Goal: Information Seeking & Learning: Compare options

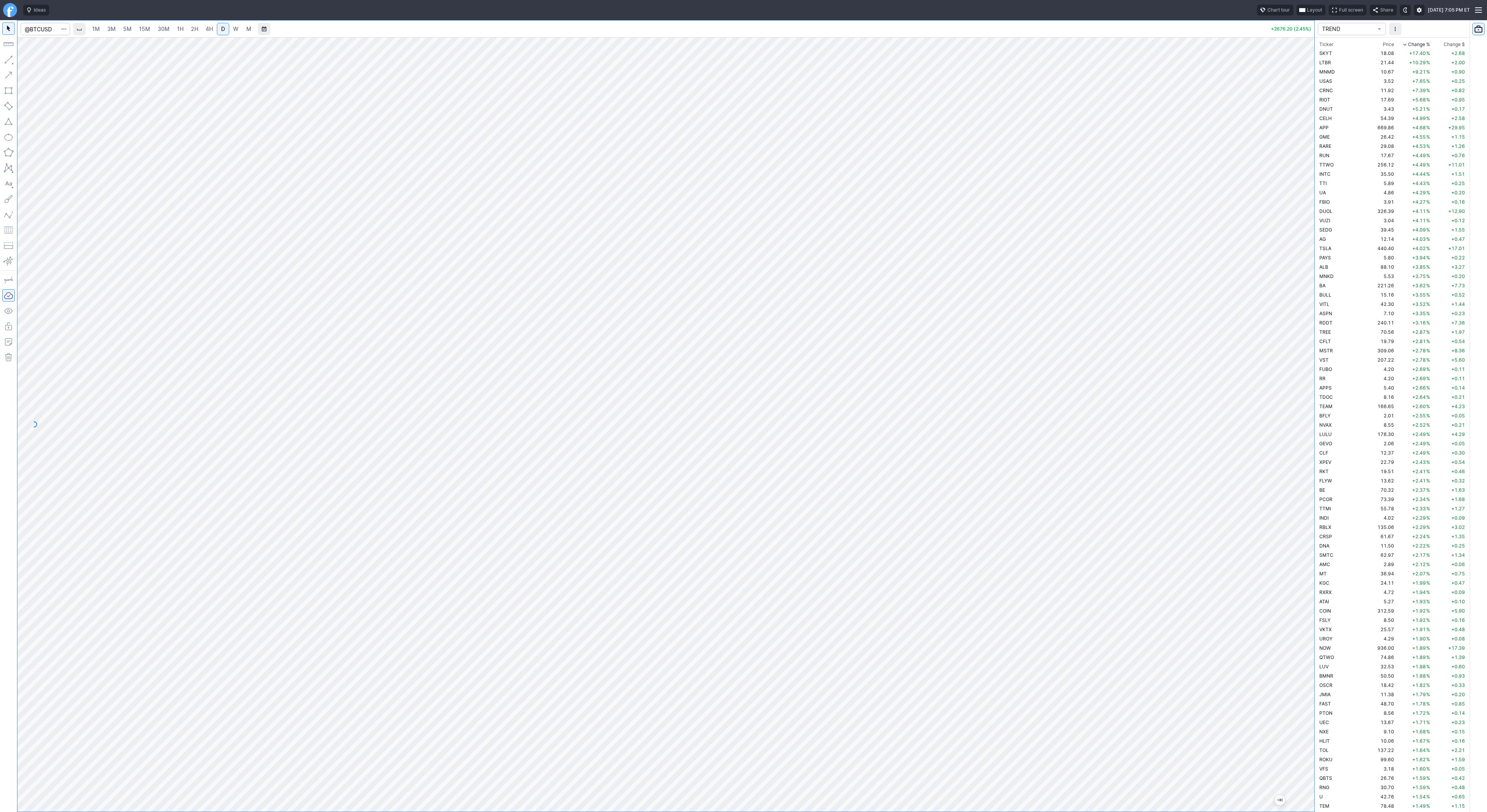
scroll to position [186, 0]
drag, startPoint x: 1309, startPoint y: 242, endPoint x: 1302, endPoint y: 278, distance: 36.7
click at [1302, 278] on div at bounding box center [1306, 422] width 16 height 755
click at [46, 29] on input "Search" at bounding box center [46, 29] width 50 height 12
type input "eth"
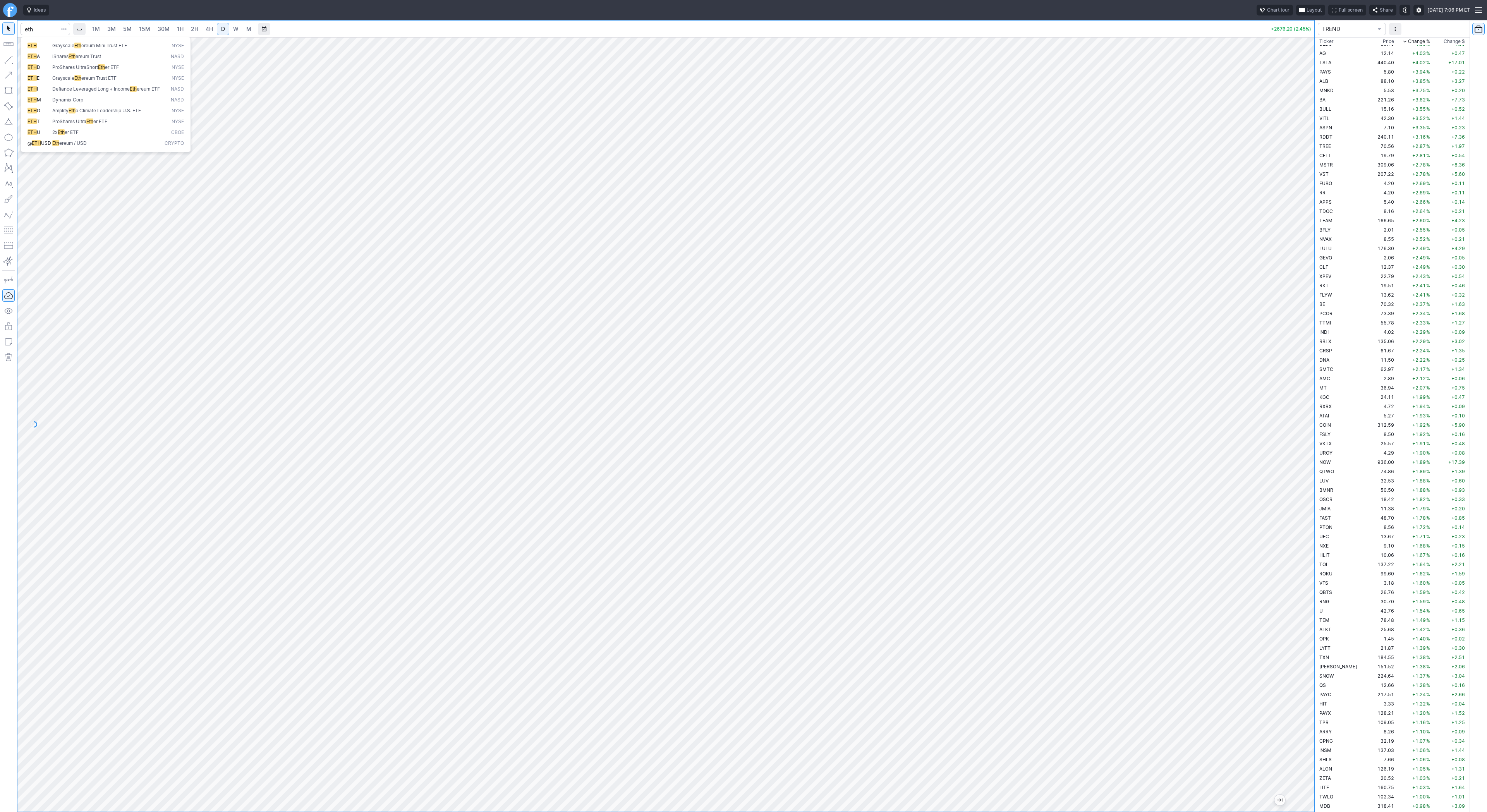
click at [65, 152] on div "ETH Grayscale Eth ereum Mini Trust ETF NYSE ETH A iShares Eth ereum Trust NASD …" at bounding box center [106, 95] width 170 height 115
click at [68, 146] on span "ereum / USD" at bounding box center [73, 143] width 28 height 6
click at [1293, 244] on div at bounding box center [666, 424] width 1297 height 774
click at [178, 29] on span "1H" at bounding box center [180, 28] width 6 height 6
click at [208, 30] on span "4H" at bounding box center [209, 28] width 8 height 6
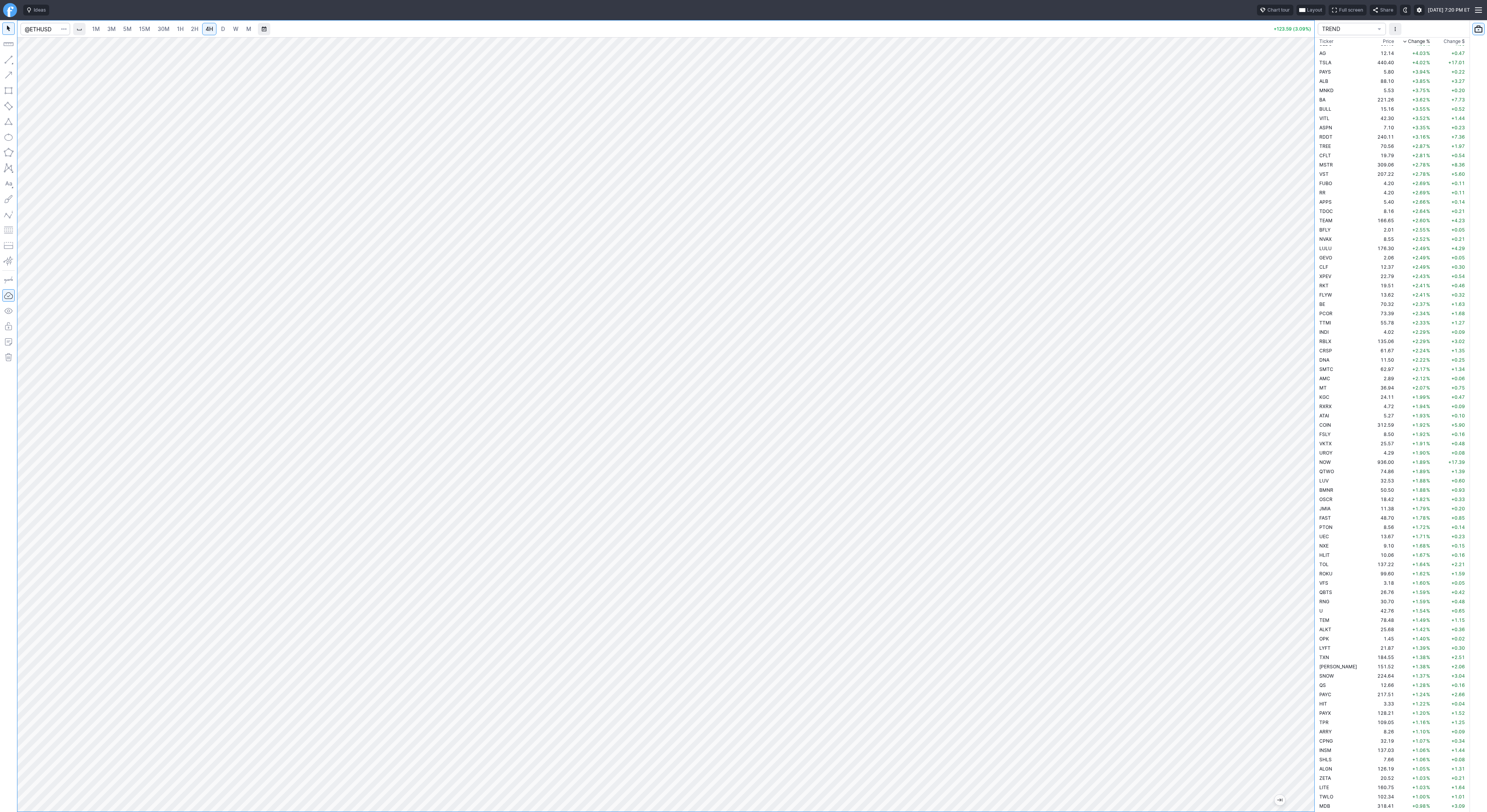
drag, startPoint x: 1311, startPoint y: 435, endPoint x: 1305, endPoint y: 435, distance: 6.0
click at [1310, 435] on div at bounding box center [1306, 422] width 16 height 755
click at [1289, 517] on div at bounding box center [666, 424] width 1297 height 774
click at [1346, 350] on td "CRSP" at bounding box center [1342, 350] width 49 height 9
click at [222, 27] on span "D" at bounding box center [223, 28] width 4 height 6
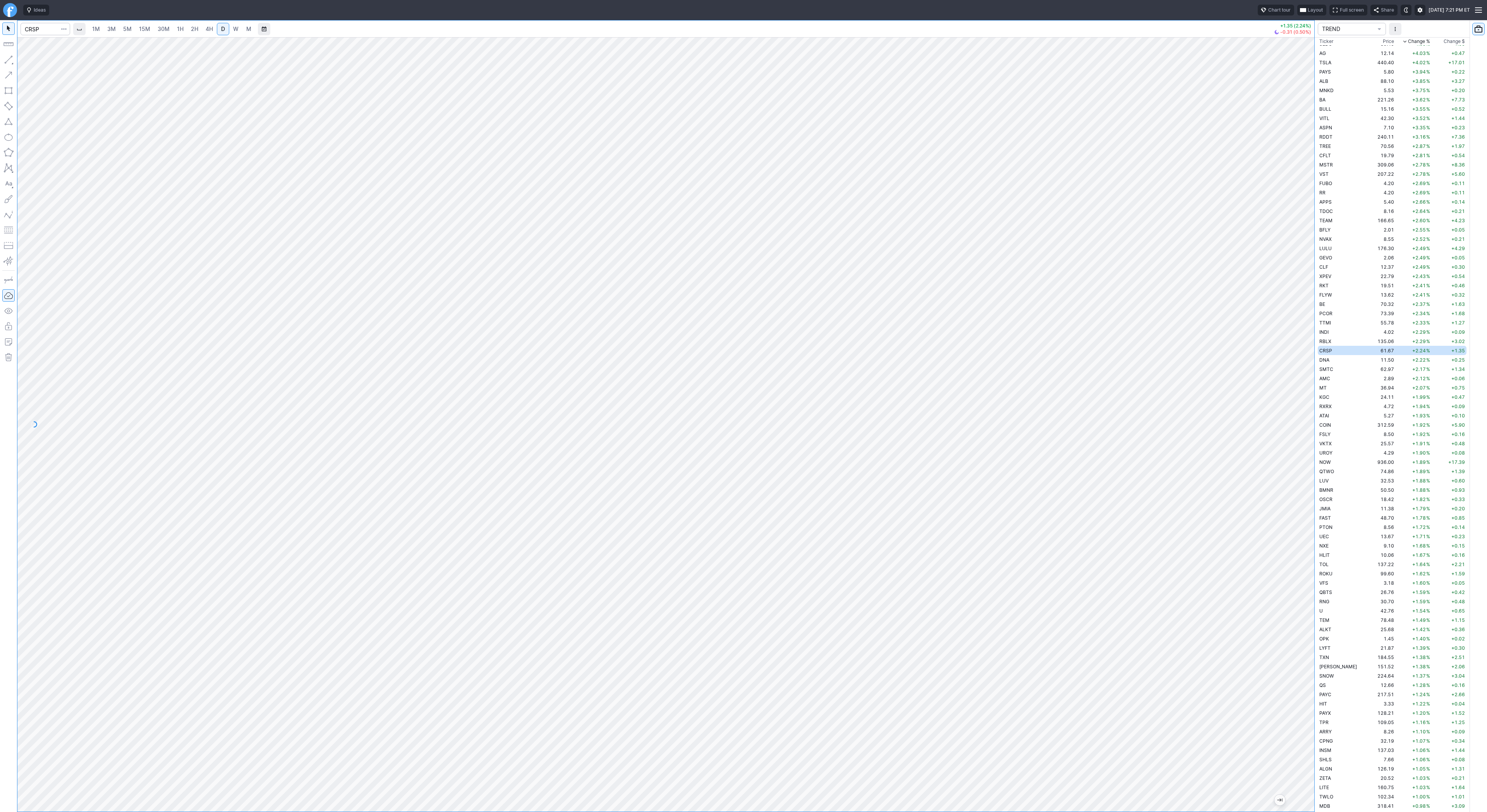
drag, startPoint x: 1306, startPoint y: 384, endPoint x: 1305, endPoint y: 451, distance: 67.0
click at [1305, 451] on div at bounding box center [1306, 422] width 16 height 755
click at [1478, 27] on button "Portfolio watchlist" at bounding box center [1478, 29] width 12 height 12
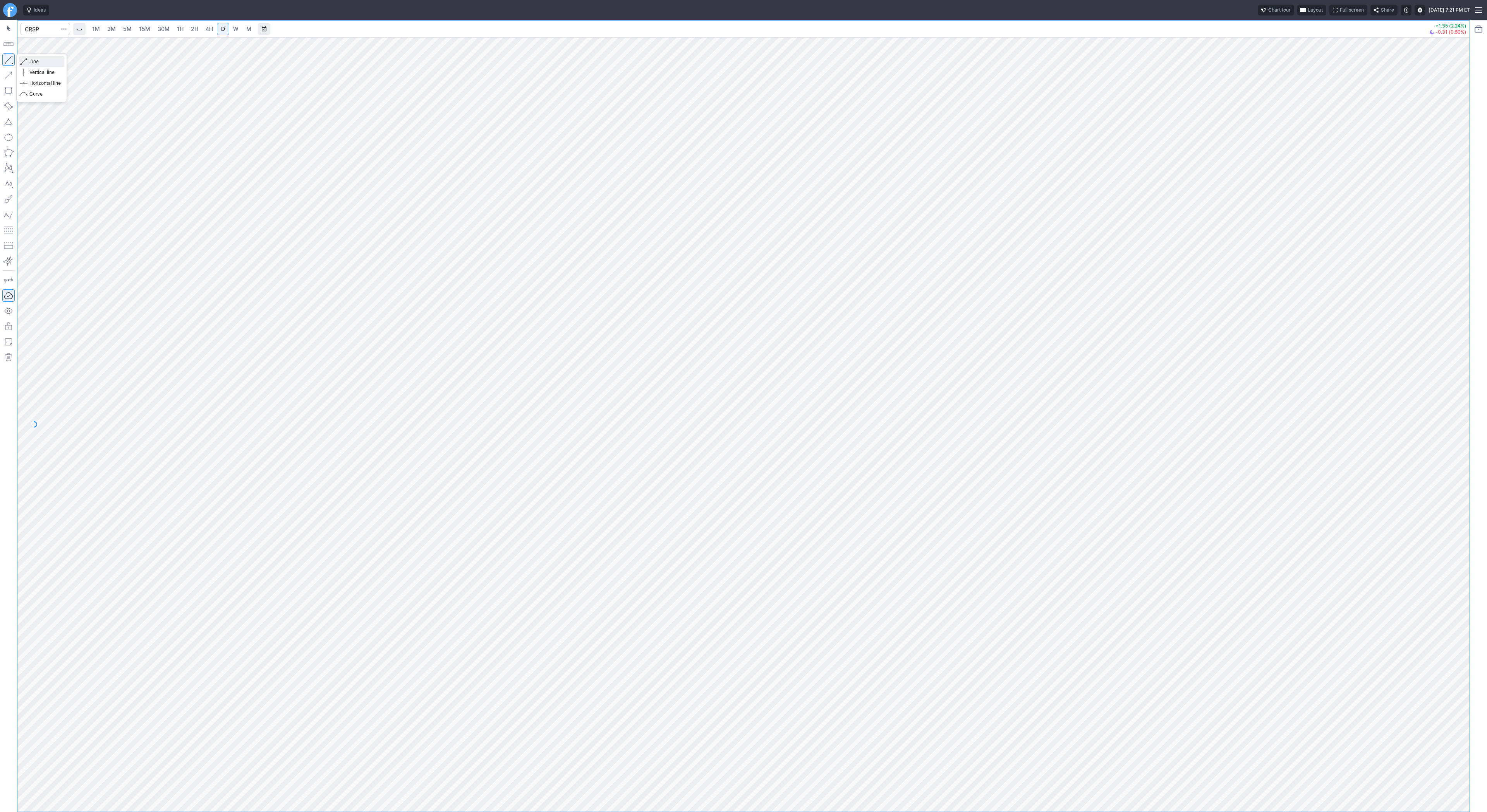
drag, startPoint x: 30, startPoint y: 61, endPoint x: 53, endPoint y: 92, distance: 38.6
click at [31, 62] on span "Line" at bounding box center [45, 61] width 31 height 8
click at [34, 62] on span "Line" at bounding box center [45, 61] width 31 height 8
click at [36, 60] on span "Line" at bounding box center [45, 61] width 31 height 8
drag, startPoint x: 45, startPoint y: 62, endPoint x: 55, endPoint y: 75, distance: 16.4
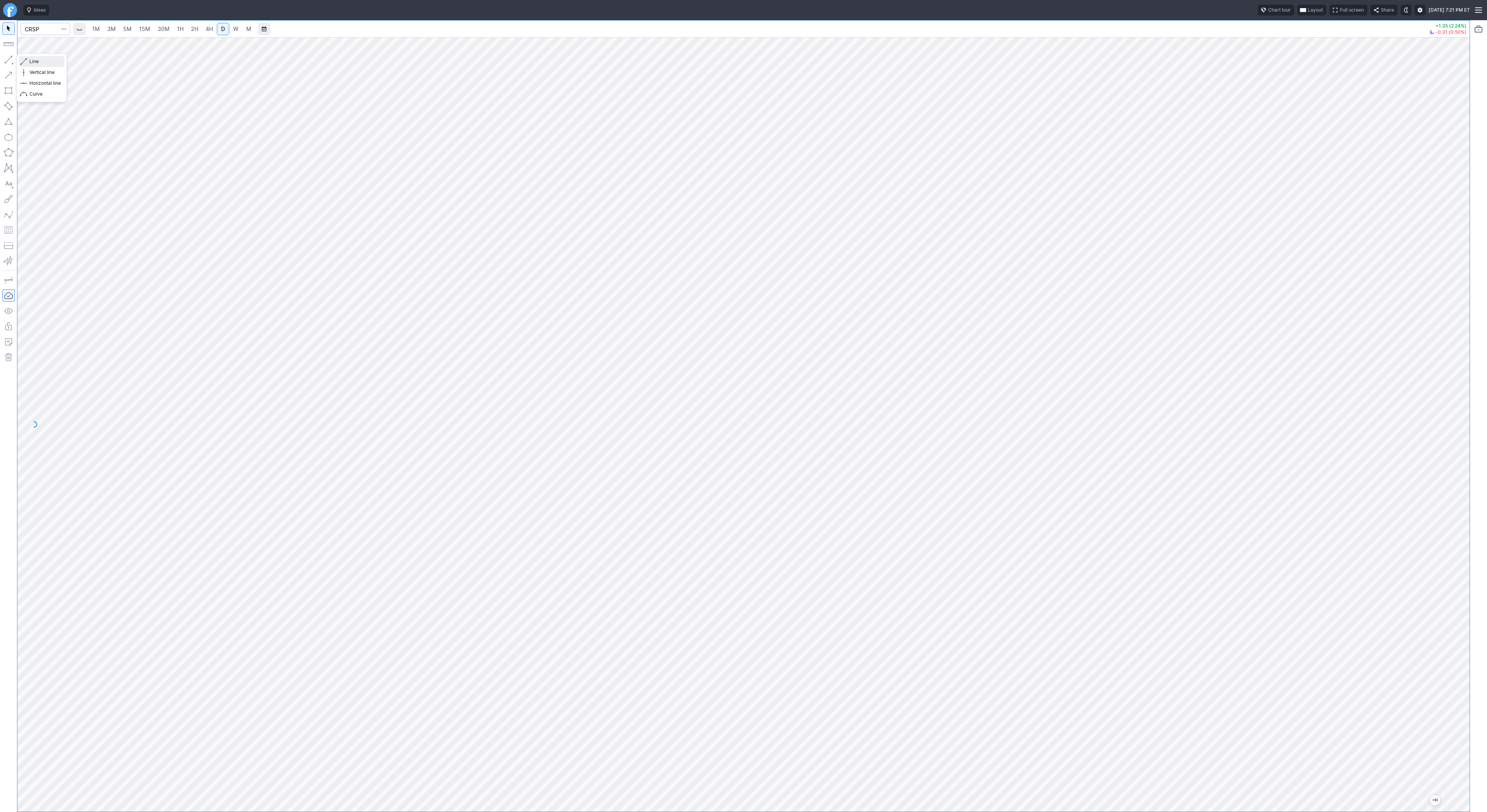
click at [45, 62] on span "Line" at bounding box center [45, 61] width 31 height 8
click at [1473, 31] on button "Portfolio watchlist" at bounding box center [1478, 29] width 12 height 12
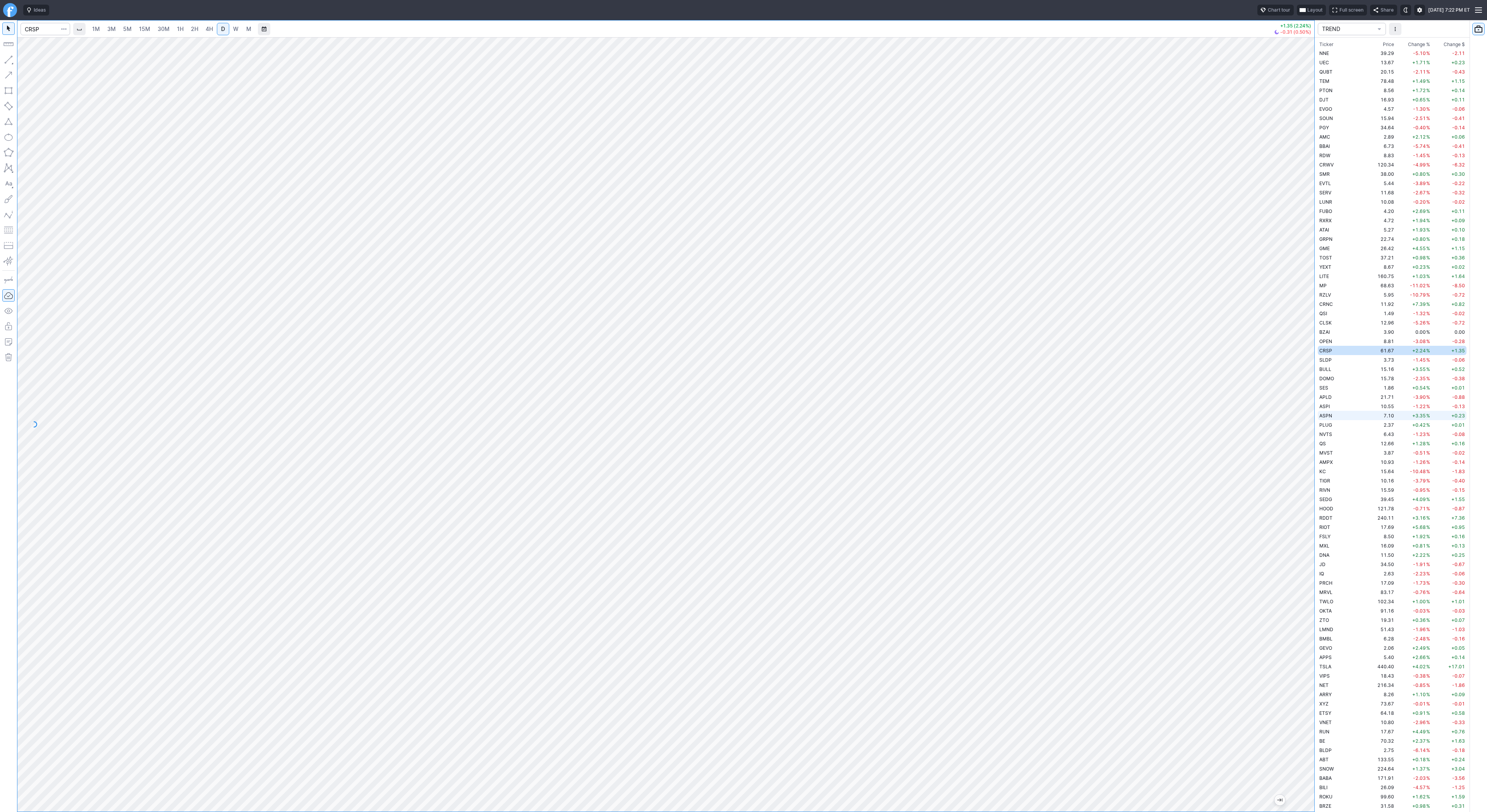
click at [1333, 419] on td "ASPN" at bounding box center [1342, 416] width 49 height 9
click at [32, 61] on span "Line" at bounding box center [45, 61] width 31 height 8
drag, startPoint x: 32, startPoint y: 59, endPoint x: 40, endPoint y: 80, distance: 22.5
click at [33, 64] on span "Line" at bounding box center [45, 61] width 31 height 8
click at [29, 59] on button "Line" at bounding box center [42, 61] width 45 height 11
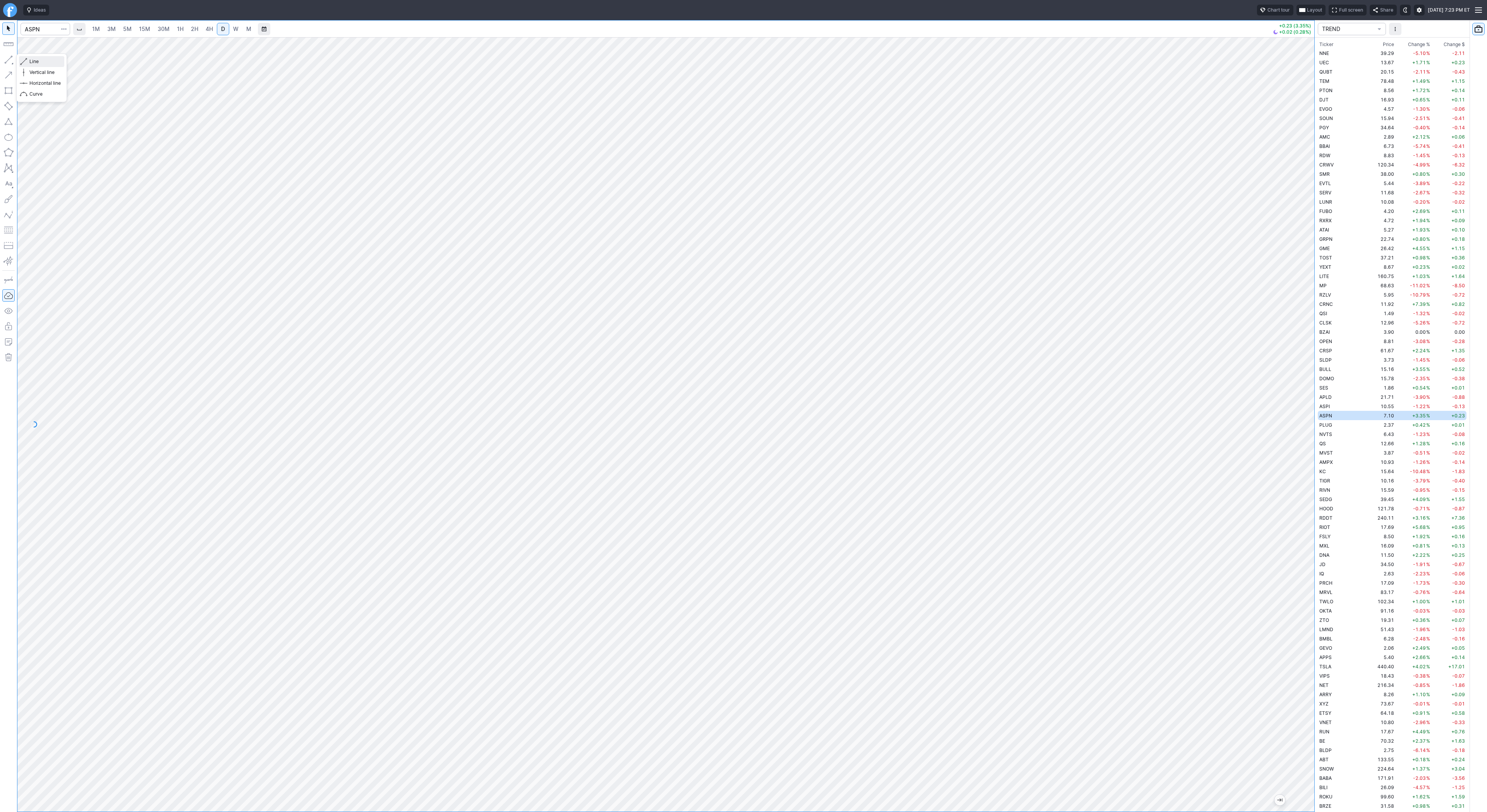
click at [36, 61] on span "Line" at bounding box center [45, 61] width 31 height 8
click at [32, 63] on span "Line" at bounding box center [45, 61] width 31 height 8
drag, startPoint x: 38, startPoint y: 59, endPoint x: 40, endPoint y: 63, distance: 4.5
click at [39, 62] on span "Line" at bounding box center [45, 61] width 31 height 8
drag, startPoint x: 43, startPoint y: 59, endPoint x: 61, endPoint y: 83, distance: 30.0
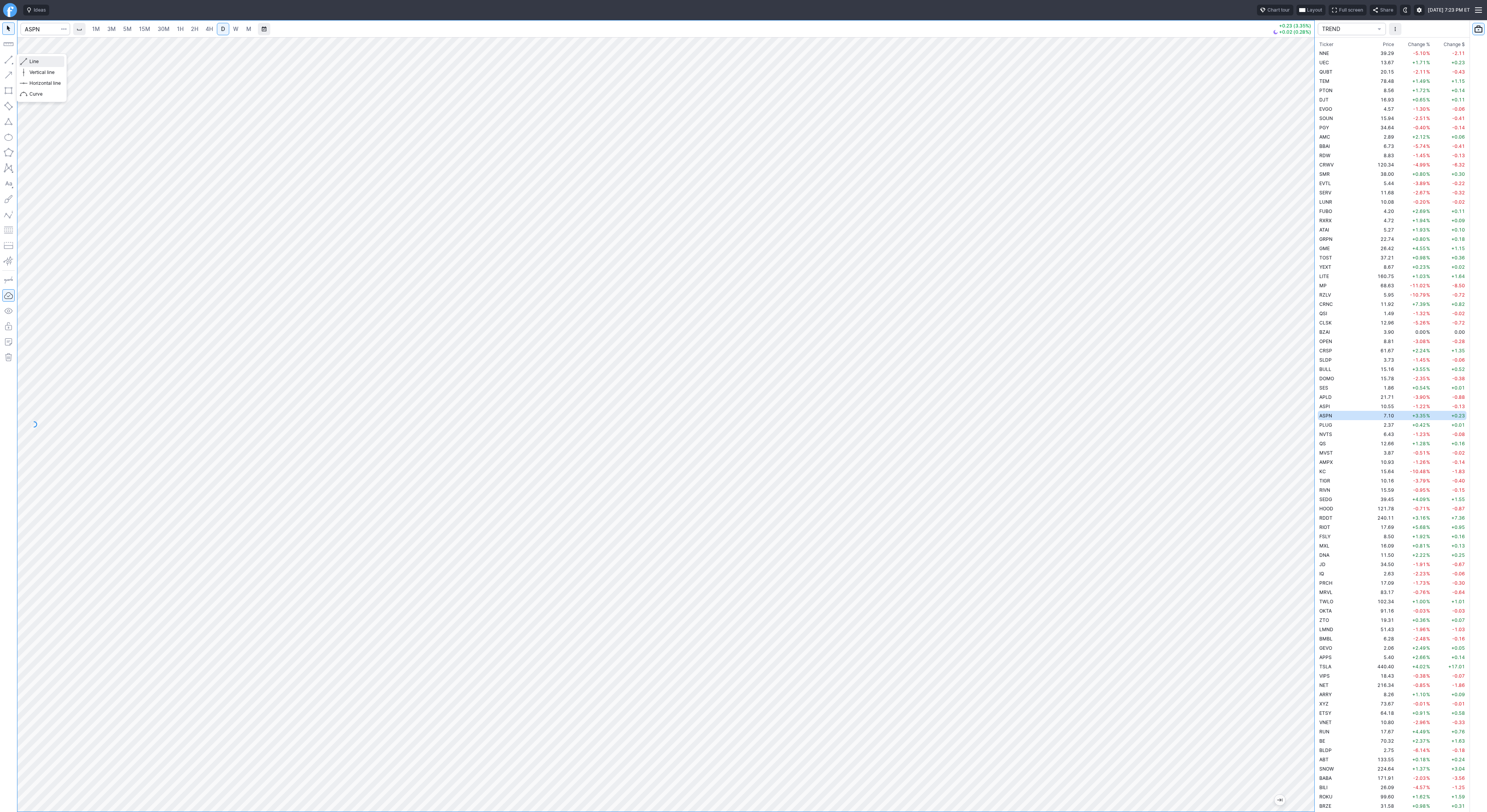
click at [43, 59] on span "Line" at bounding box center [45, 61] width 31 height 8
click at [43, 58] on span "Line" at bounding box center [45, 61] width 31 height 8
drag, startPoint x: 1307, startPoint y: 482, endPoint x: 1299, endPoint y: 584, distance: 102.3
click at [1328, 605] on div "1M 3M 5M 15M 30M 1H 2H 4H D W M +0.23 (3.35%) +0.02 (0.28%) TREND Ticker Price …" at bounding box center [744, 416] width 1487 height 792
click at [1335, 425] on td "PLUG" at bounding box center [1342, 425] width 49 height 9
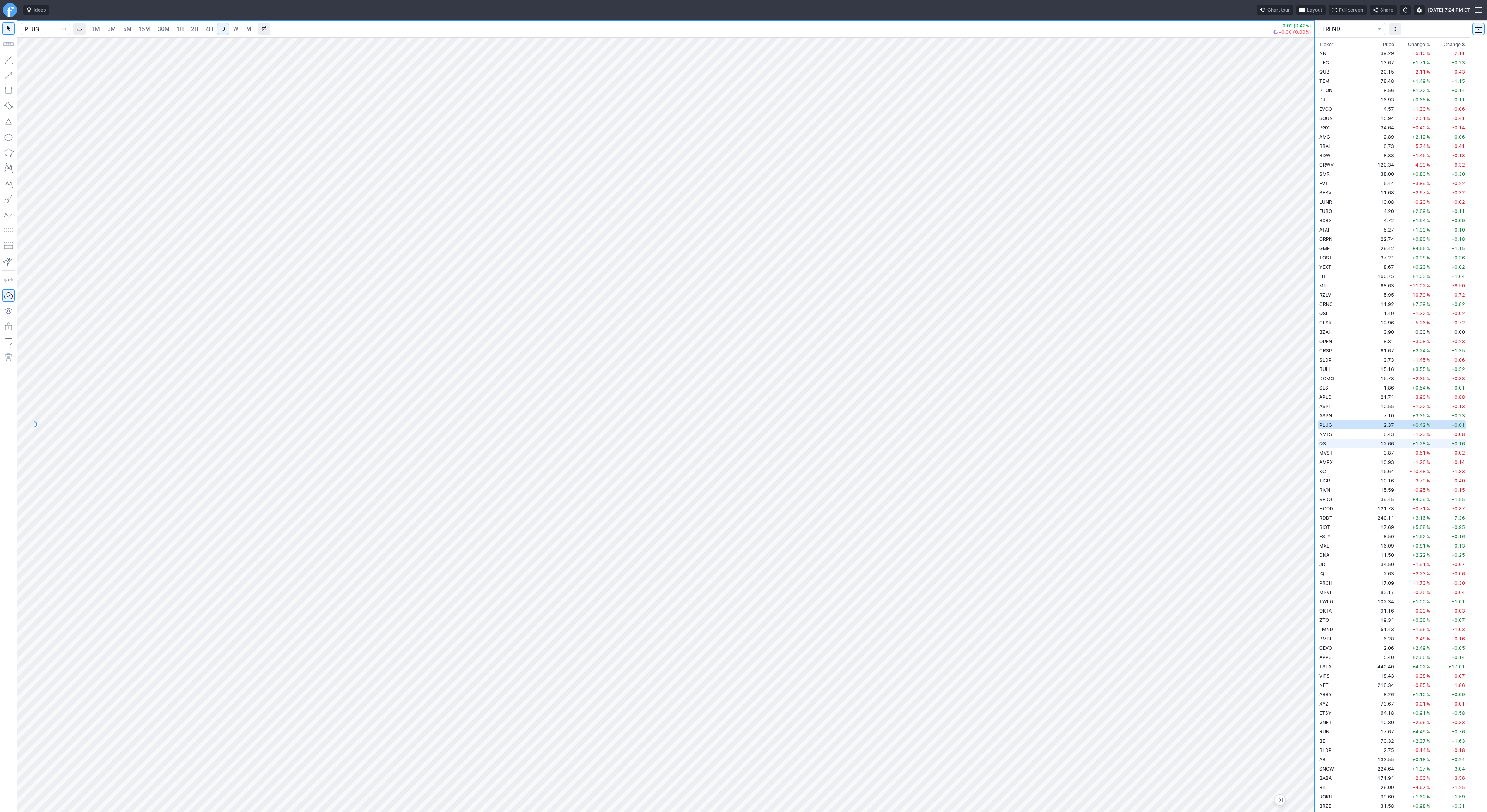
click at [1335, 440] on td "QS" at bounding box center [1342, 443] width 49 height 9
click at [36, 61] on span "Line" at bounding box center [45, 61] width 31 height 8
drag, startPoint x: 10, startPoint y: 56, endPoint x: 14, endPoint y: 76, distance: 20.4
click at [10, 56] on button "button" at bounding box center [8, 59] width 12 height 12
drag, startPoint x: 12, startPoint y: 62, endPoint x: 17, endPoint y: 80, distance: 18.7
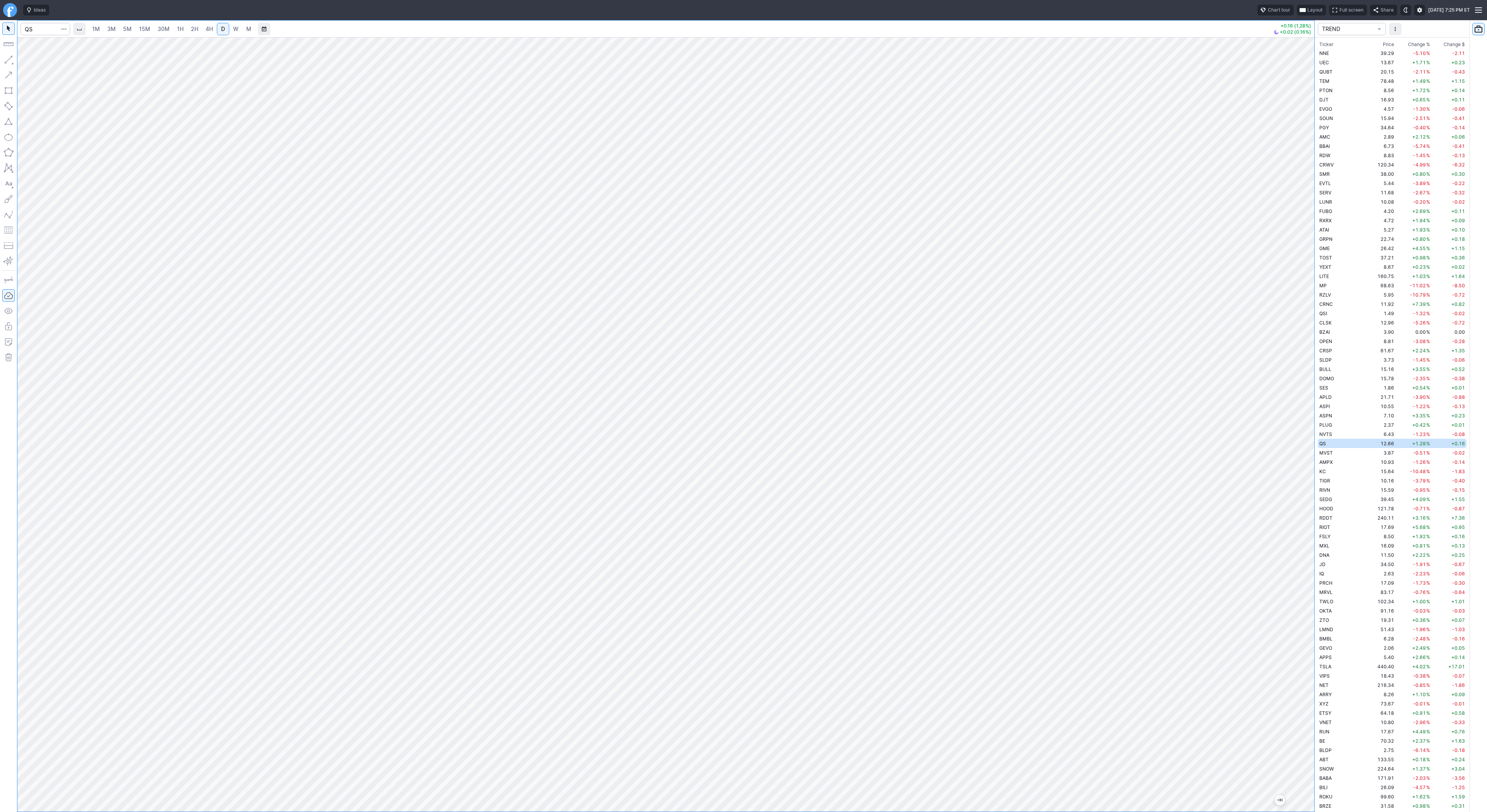
click at [11, 63] on button "button" at bounding box center [8, 59] width 12 height 12
click at [39, 59] on span "Line" at bounding box center [45, 61] width 31 height 8
click at [38, 28] on input "Search" at bounding box center [46, 29] width 50 height 12
type input "btcusd"
click at [115, 47] on span "Bitcoin / USD" at bounding box center [110, 46] width 106 height 6
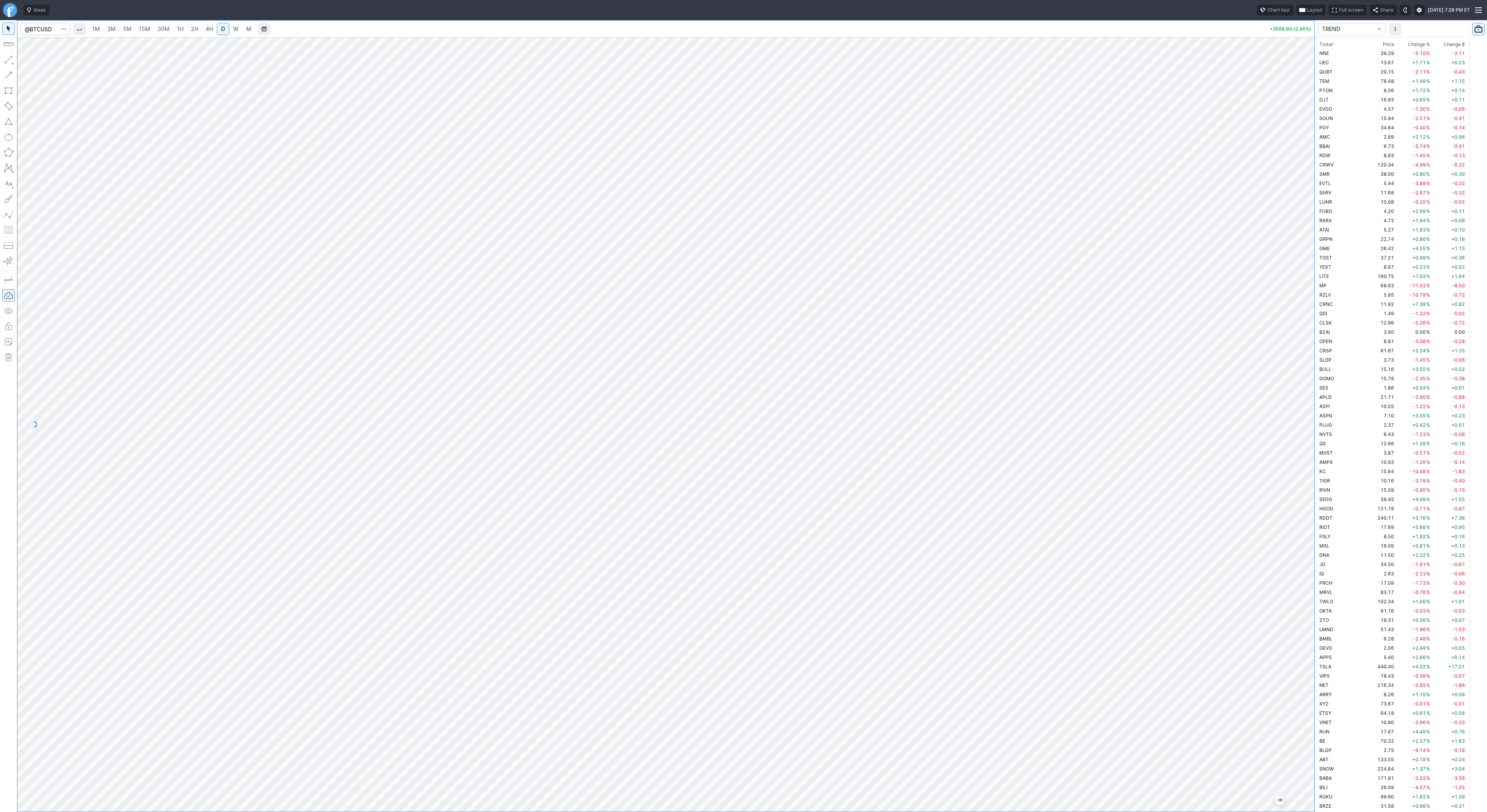
drag, startPoint x: 1321, startPoint y: 296, endPoint x: 1310, endPoint y: 302, distance: 12.5
click at [1319, 311] on div "1M 3M 5M 15M 30M 1H 2H 4H D W M +2688.90 (2.46%) TREND Ticker Price Chg.% Chang…" at bounding box center [744, 416] width 1487 height 792
click at [207, 27] on span "4H" at bounding box center [209, 28] width 8 height 6
click at [1309, 434] on div at bounding box center [1306, 422] width 16 height 755
click at [1284, 608] on div at bounding box center [666, 424] width 1297 height 774
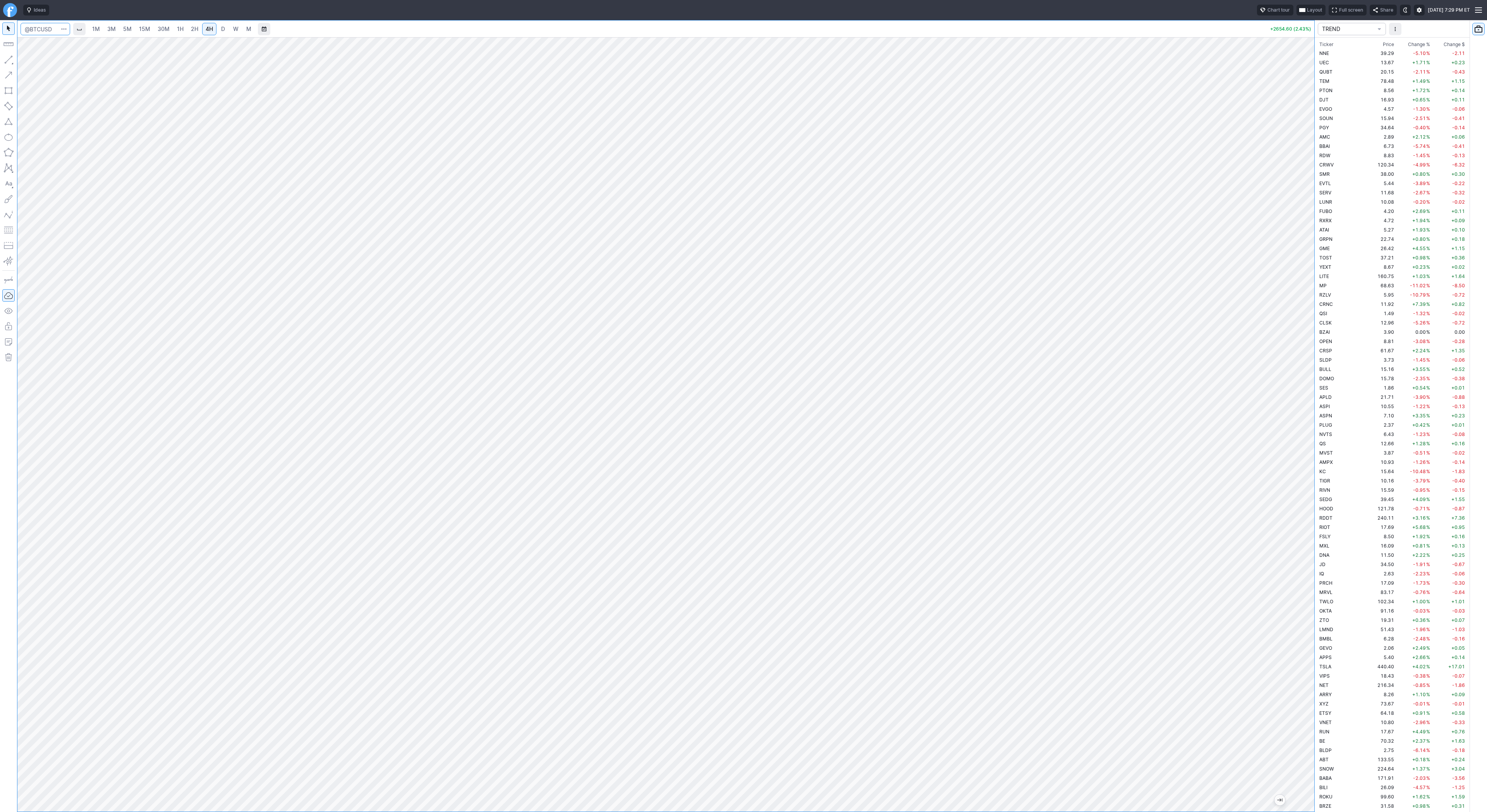
click at [40, 33] on input "Search" at bounding box center [46, 29] width 50 height 12
type input "eth"
click at [72, 146] on span "ereum / USD" at bounding box center [73, 143] width 28 height 6
click at [1277, 529] on div at bounding box center [666, 424] width 1297 height 774
click at [218, 27] on link "D" at bounding box center [223, 29] width 12 height 12
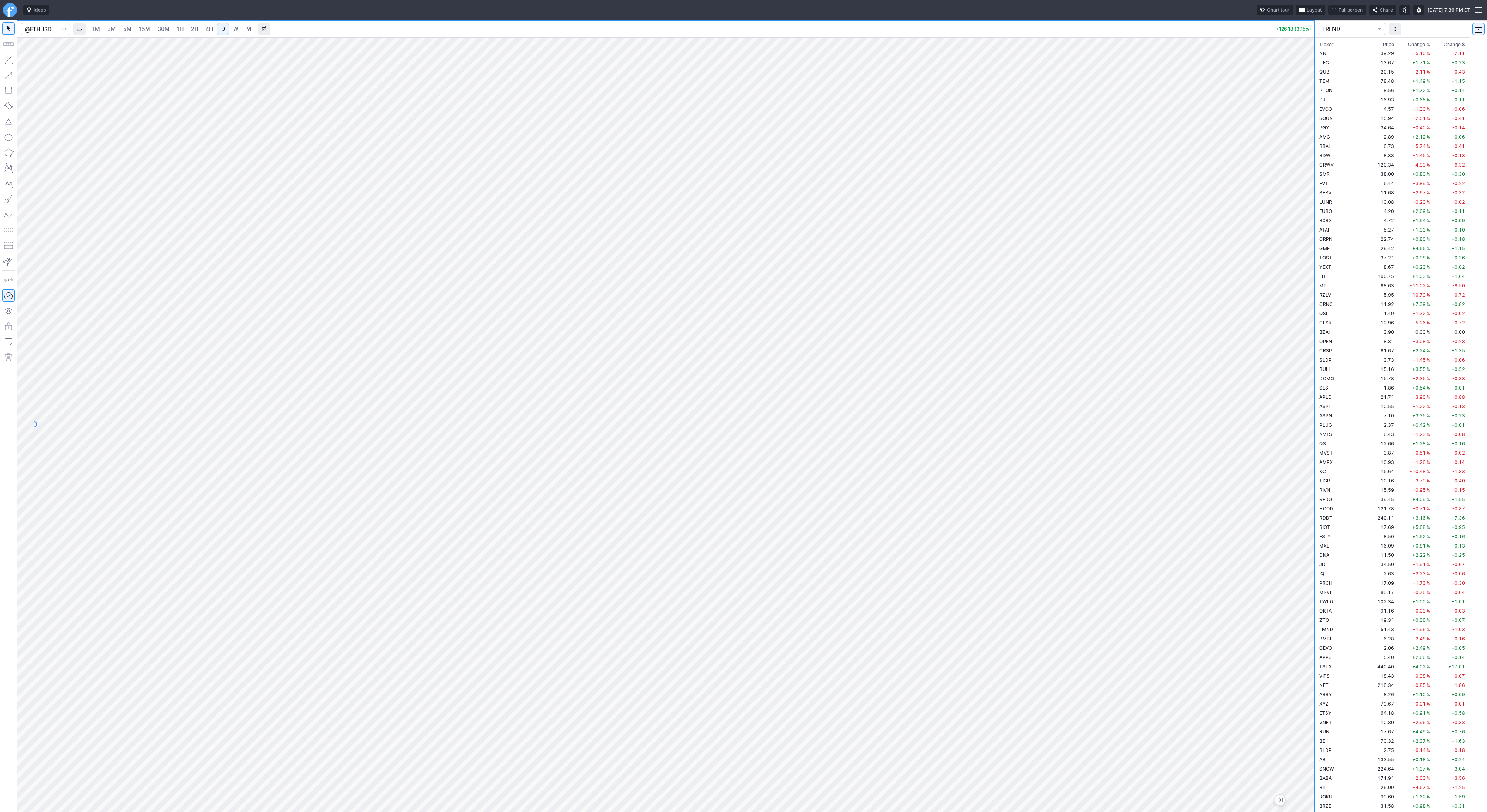
click at [1294, 353] on div at bounding box center [666, 424] width 1297 height 774
click at [110, 25] on span "3M" at bounding box center [111, 28] width 9 height 6
click at [175, 25] on link "1H" at bounding box center [180, 29] width 13 height 12
click at [210, 33] on link "4H" at bounding box center [209, 29] width 14 height 12
drag, startPoint x: 1303, startPoint y: 497, endPoint x: 1299, endPoint y: 510, distance: 13.6
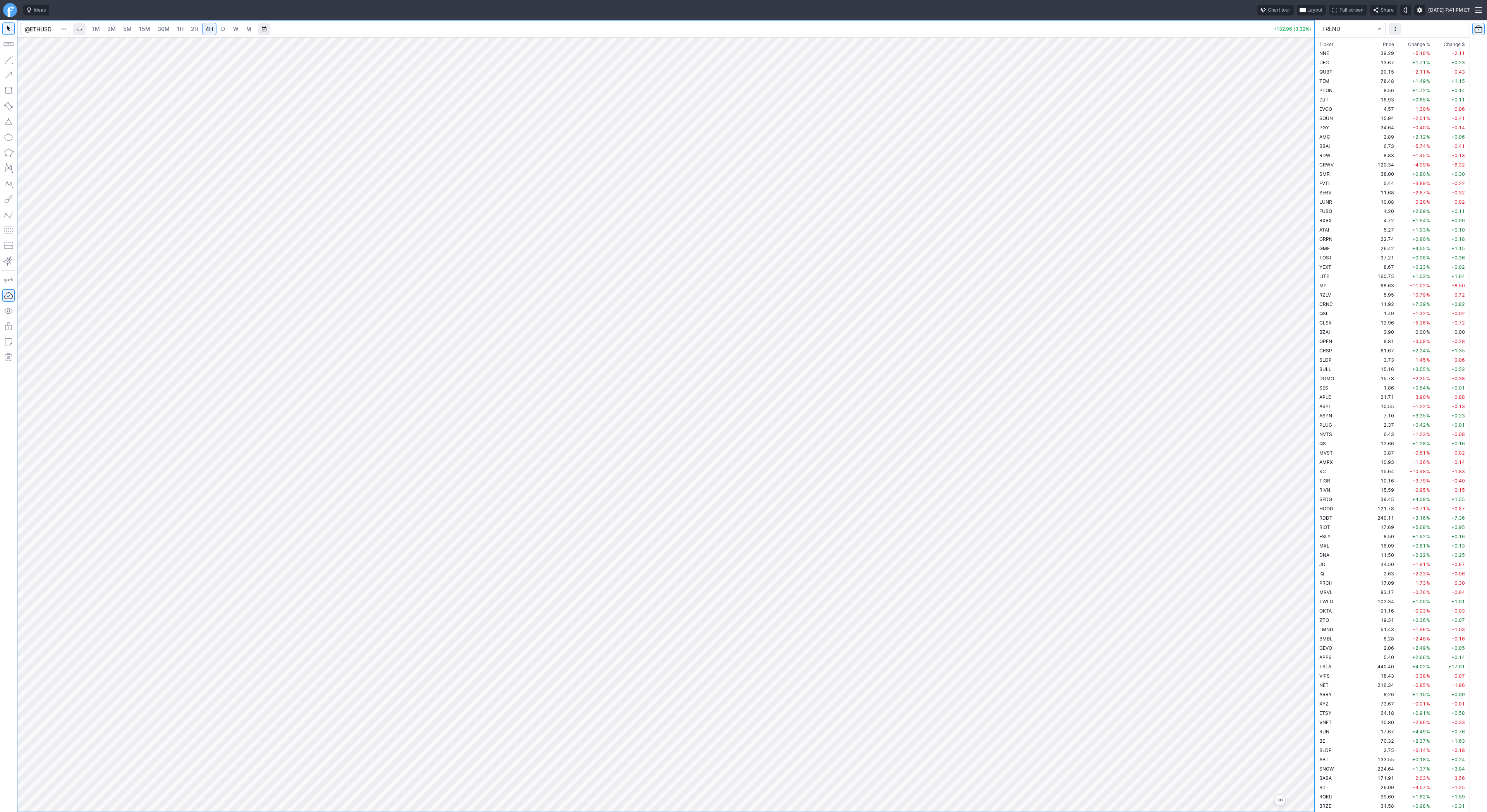
click at [1303, 515] on div at bounding box center [1306, 422] width 16 height 755
click at [50, 29] on input "Search" at bounding box center [46, 29] width 50 height 12
type input "spy"
click at [33, 29] on input "Search" at bounding box center [46, 29] width 50 height 12
click at [41, 31] on input "Search" at bounding box center [46, 29] width 50 height 12
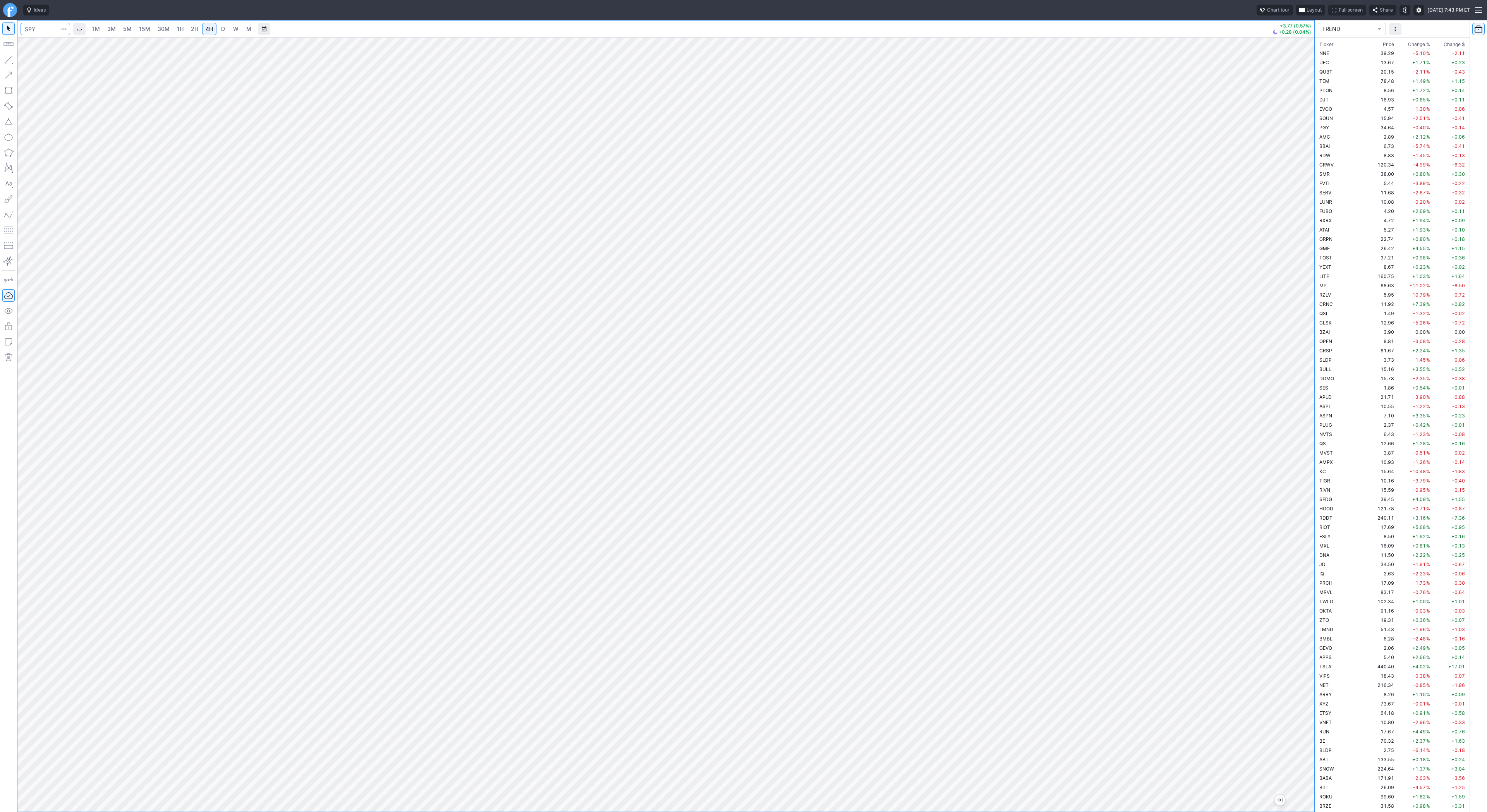
click at [48, 30] on input "Search" at bounding box center [46, 29] width 50 height 12
type input "sh"
click at [46, 61] on span "Line" at bounding box center [45, 61] width 31 height 8
click at [30, 59] on span "Line" at bounding box center [45, 61] width 31 height 8
drag, startPoint x: 35, startPoint y: 63, endPoint x: 48, endPoint y: 89, distance: 29.1
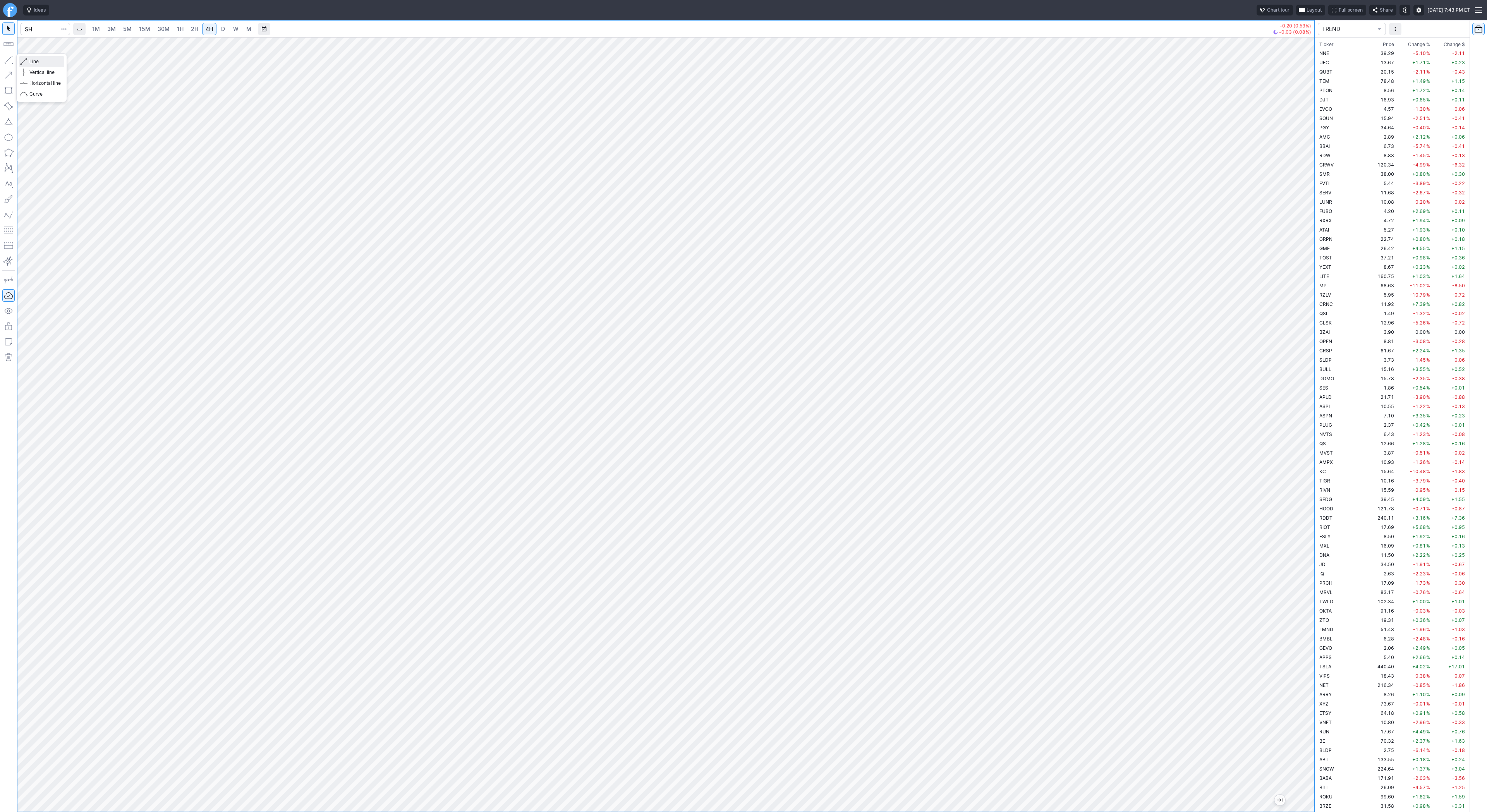
click at [35, 63] on span "Line" at bounding box center [45, 61] width 31 height 8
drag, startPoint x: 1309, startPoint y: 603, endPoint x: 1299, endPoint y: 614, distance: 14.9
click at [1304, 622] on div at bounding box center [1306, 422] width 16 height 755
click at [39, 61] on span "Line" at bounding box center [45, 61] width 31 height 8
click at [1321, 651] on div "1M 3M 5M 15M 30M 1H 2H 4H D W M -0.20 (0.53%) -0.03 (0.08%) TREND Ticker Price …" at bounding box center [744, 416] width 1487 height 792
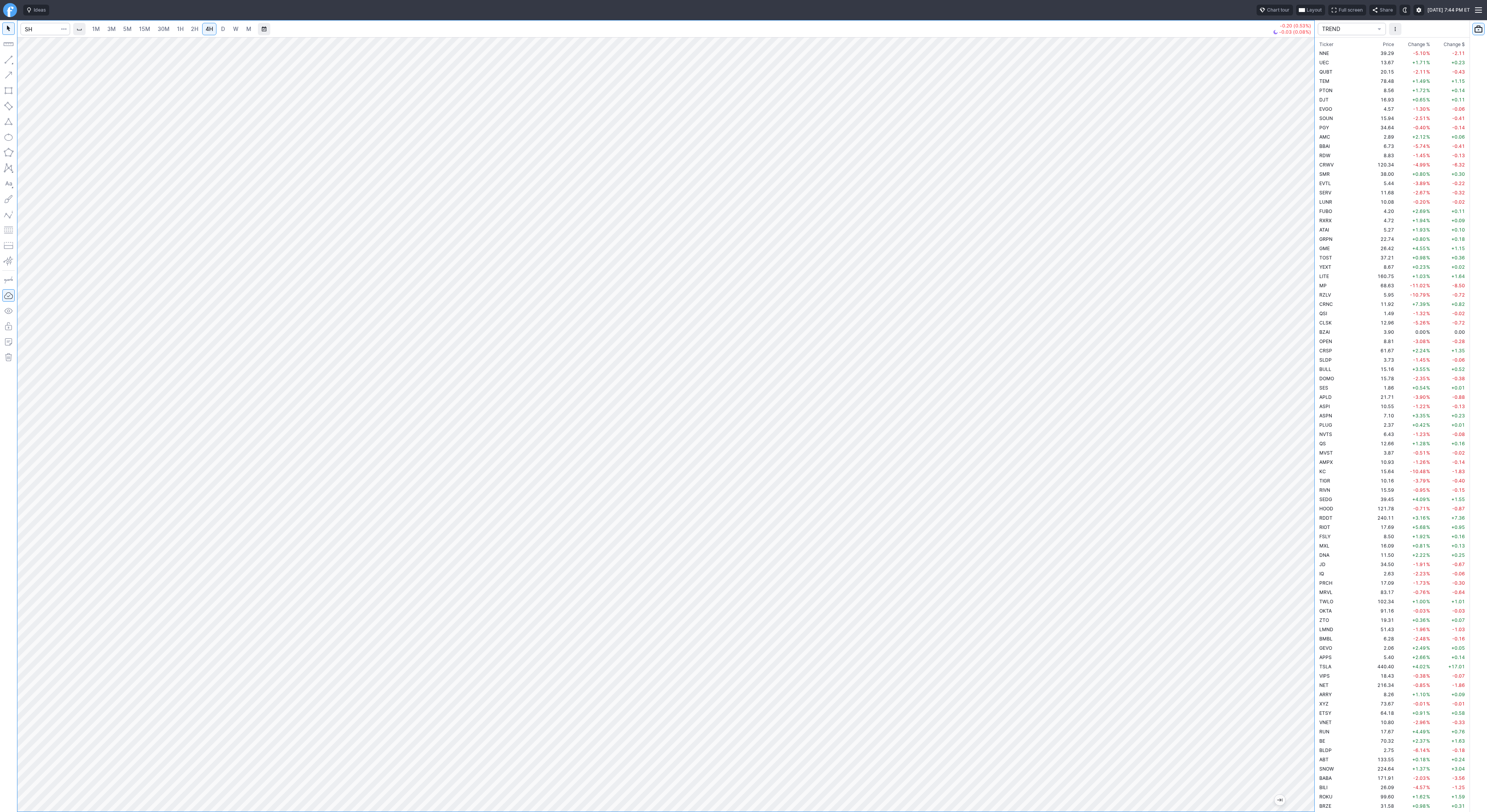
drag, startPoint x: 1304, startPoint y: 652, endPoint x: 1307, endPoint y: 552, distance: 100.0
click at [1307, 552] on div at bounding box center [1306, 422] width 16 height 755
drag, startPoint x: 1306, startPoint y: 618, endPoint x: 1301, endPoint y: 634, distance: 16.8
click at [1301, 634] on div at bounding box center [1306, 422] width 16 height 755
click at [32, 60] on span "Line" at bounding box center [45, 61] width 31 height 8
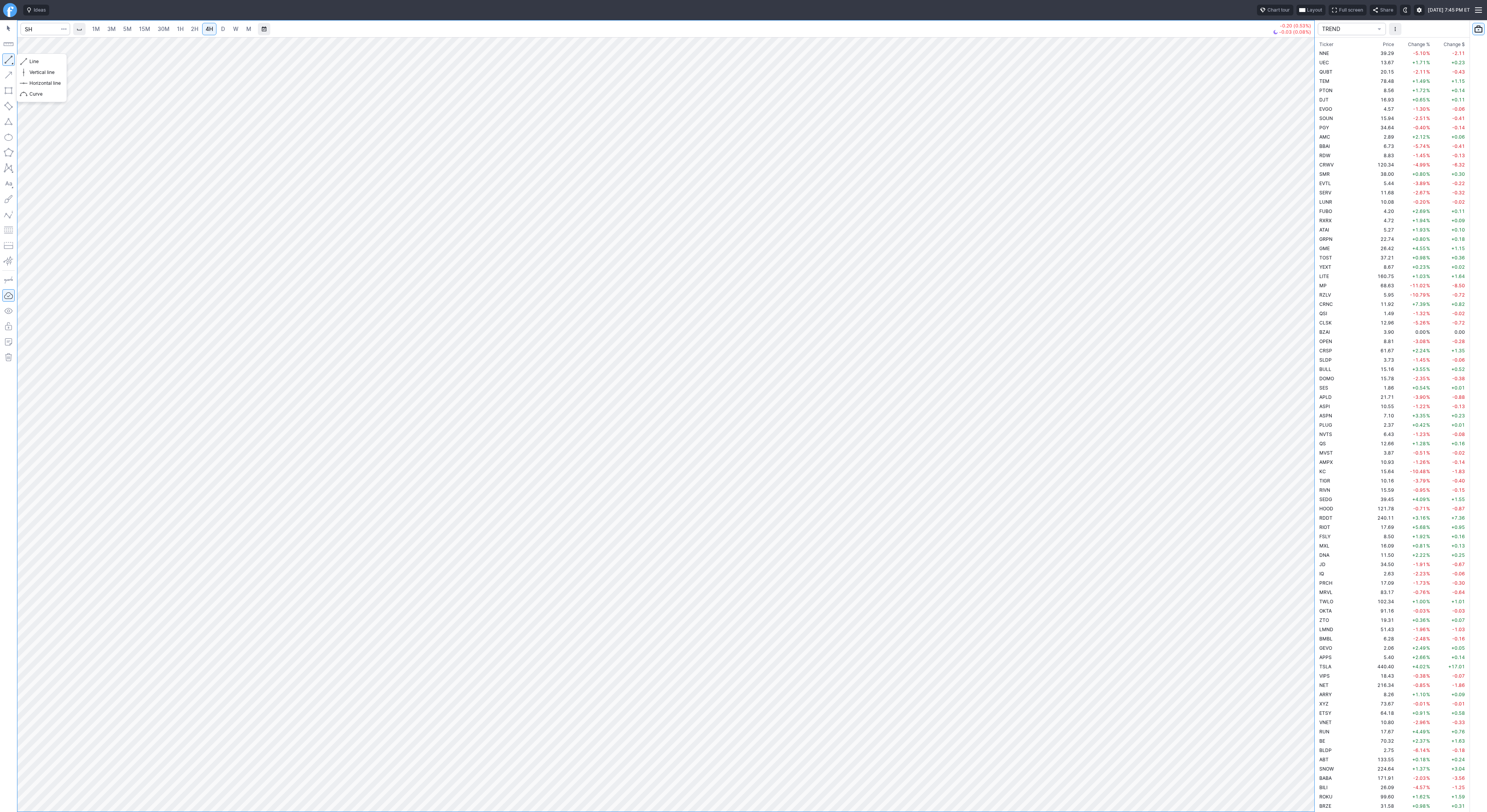
click at [3, 57] on button "button" at bounding box center [8, 59] width 12 height 12
click at [1331, 415] on span "ASPN" at bounding box center [1326, 416] width 13 height 6
click at [1339, 534] on td "FSLY" at bounding box center [1342, 536] width 49 height 9
click at [1337, 524] on td "RIOT" at bounding box center [1342, 527] width 49 height 9
click at [50, 26] on input "Search" at bounding box center [46, 29] width 50 height 12
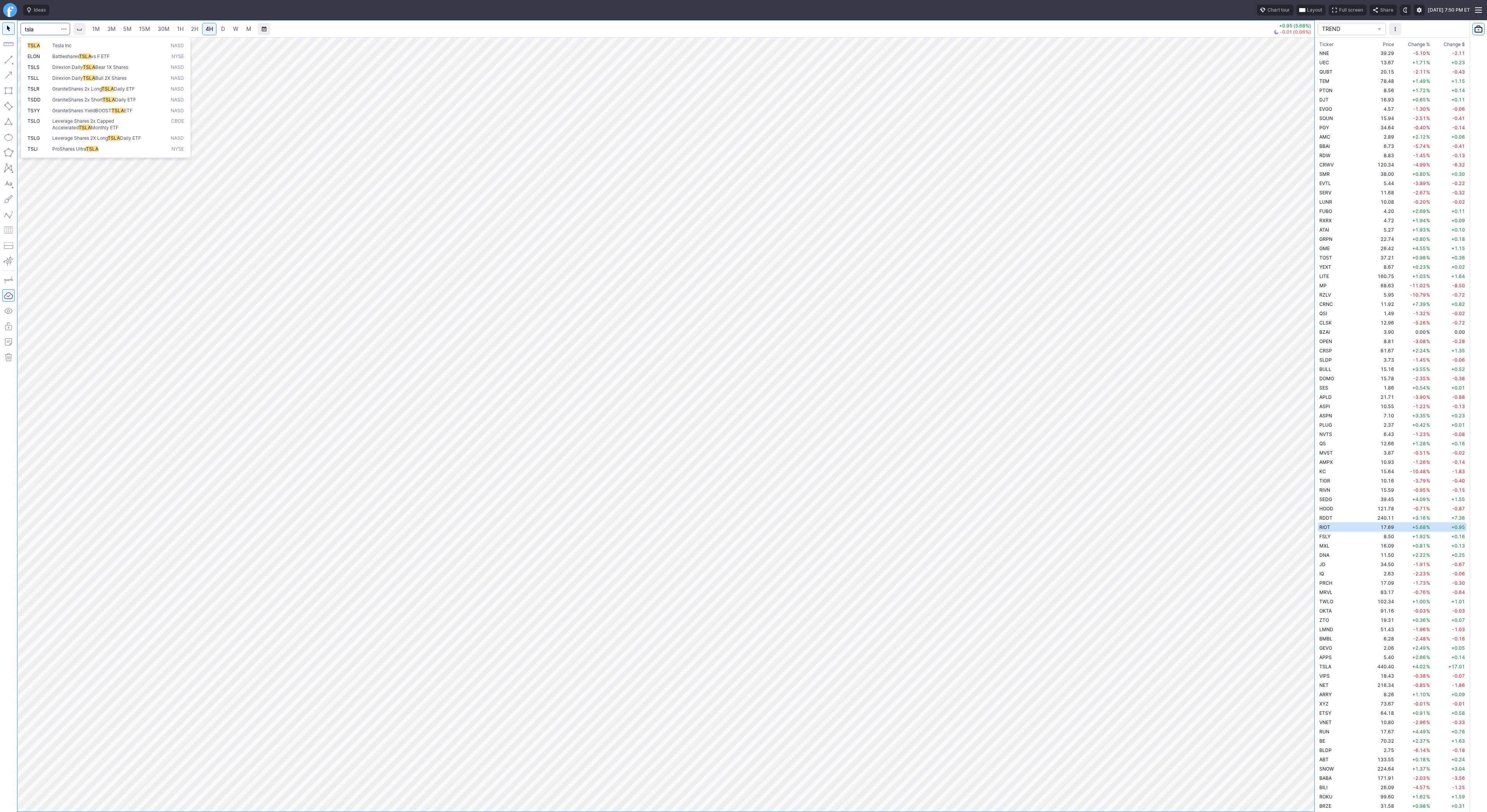
type input "tsla"
click at [56, 47] on span "Tesla Inc" at bounding box center [62, 46] width 20 height 6
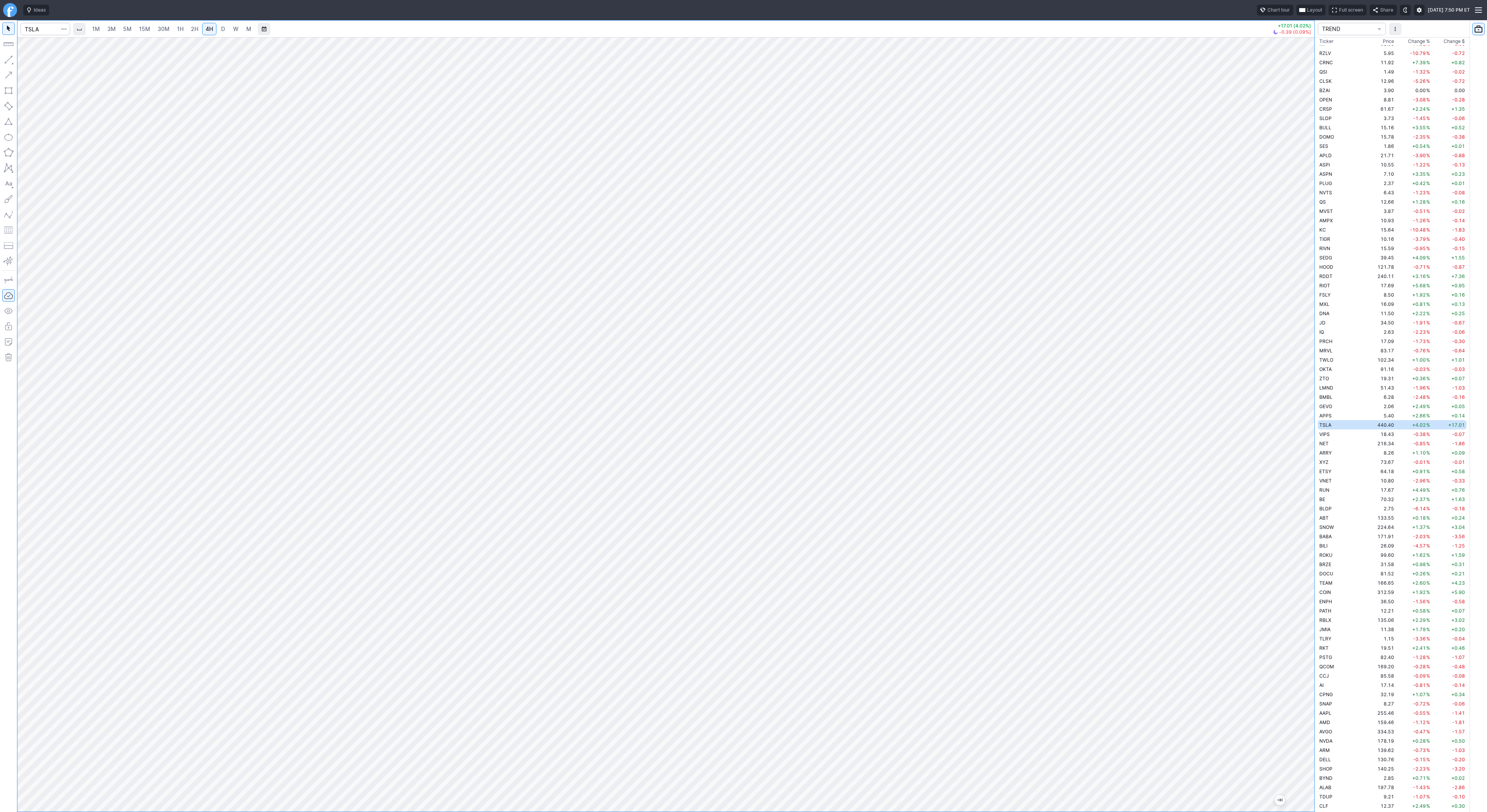
drag, startPoint x: 1306, startPoint y: 310, endPoint x: 1306, endPoint y: 321, distance: 11.0
click at [1306, 321] on div at bounding box center [1306, 422] width 16 height 755
click at [217, 29] on link "D" at bounding box center [223, 29] width 12 height 12
drag, startPoint x: 1304, startPoint y: 287, endPoint x: 1300, endPoint y: 367, distance: 80.1
click at [1302, 368] on div at bounding box center [1306, 422] width 16 height 755
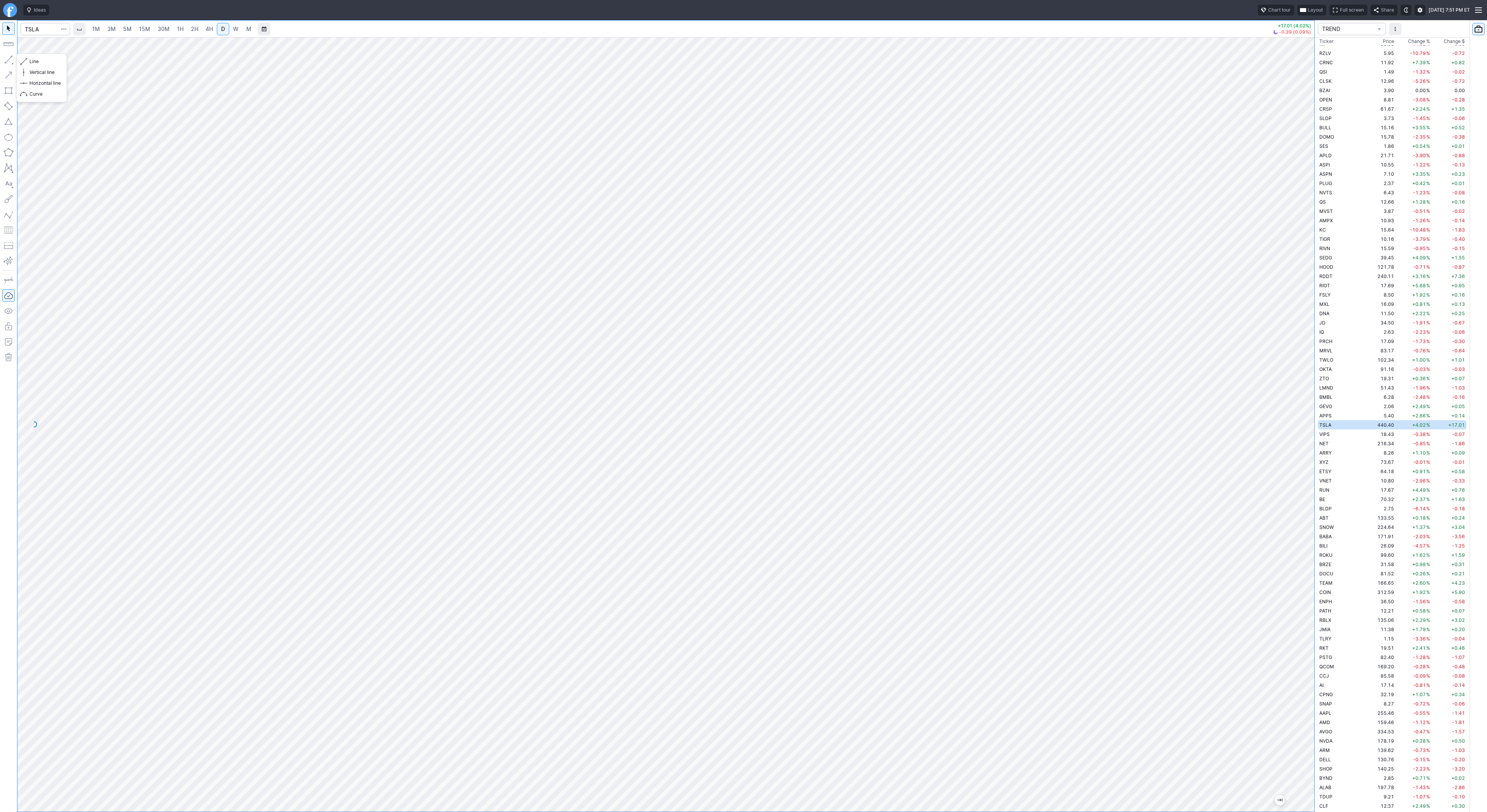
drag, startPoint x: 8, startPoint y: 55, endPoint x: 16, endPoint y: 53, distance: 8.2
click at [8, 55] on button "button" at bounding box center [8, 59] width 12 height 12
